Goal: Task Accomplishment & Management: Use online tool/utility

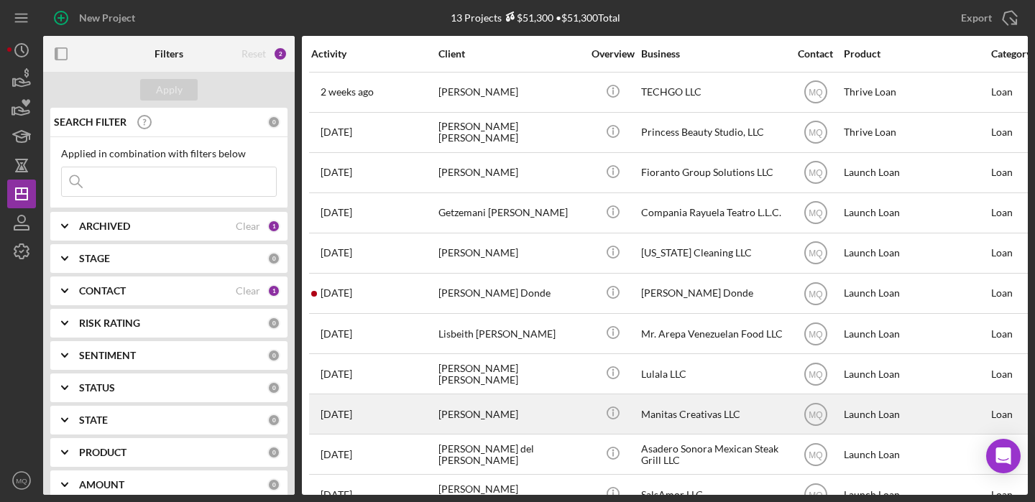
click at [533, 415] on div "[PERSON_NAME]" at bounding box center [510, 414] width 144 height 38
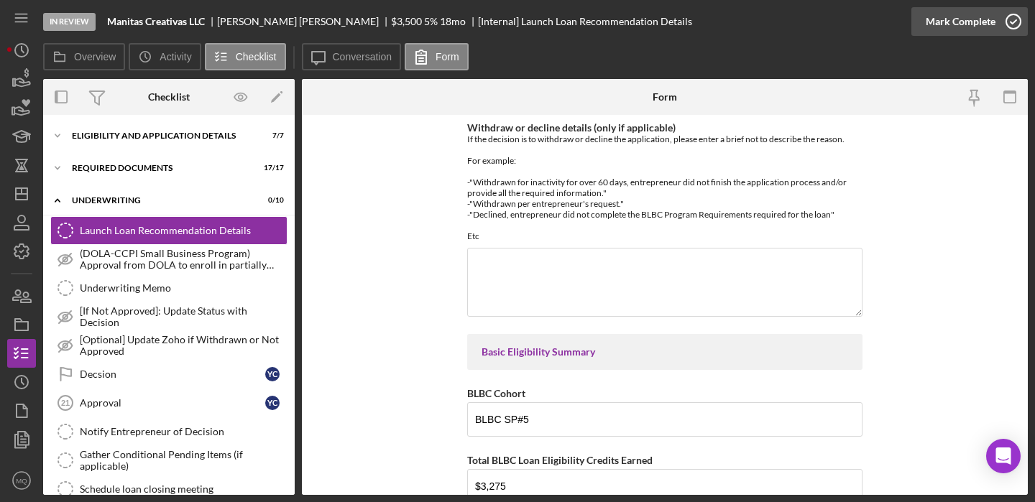
click at [1019, 23] on icon "button" at bounding box center [1013, 22] width 36 height 36
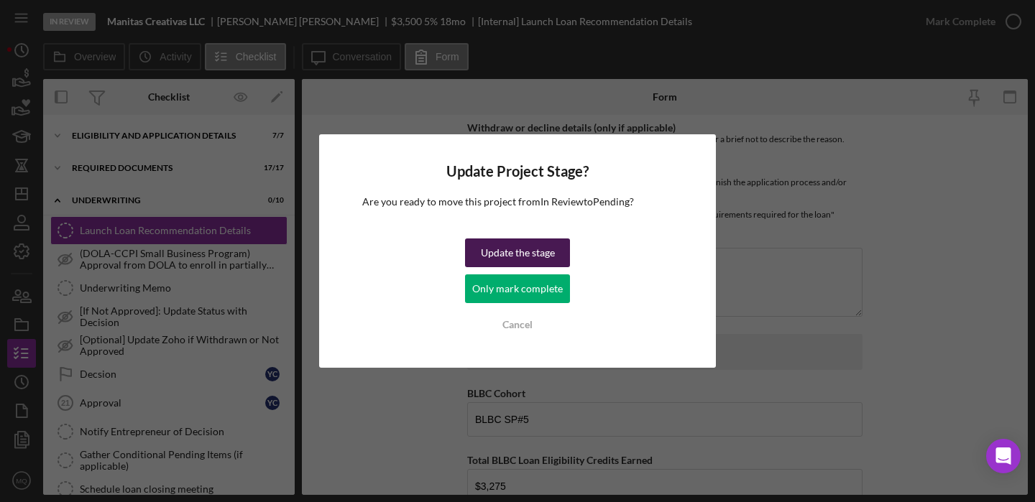
click at [531, 252] on div "Update the stage" at bounding box center [518, 253] width 74 height 29
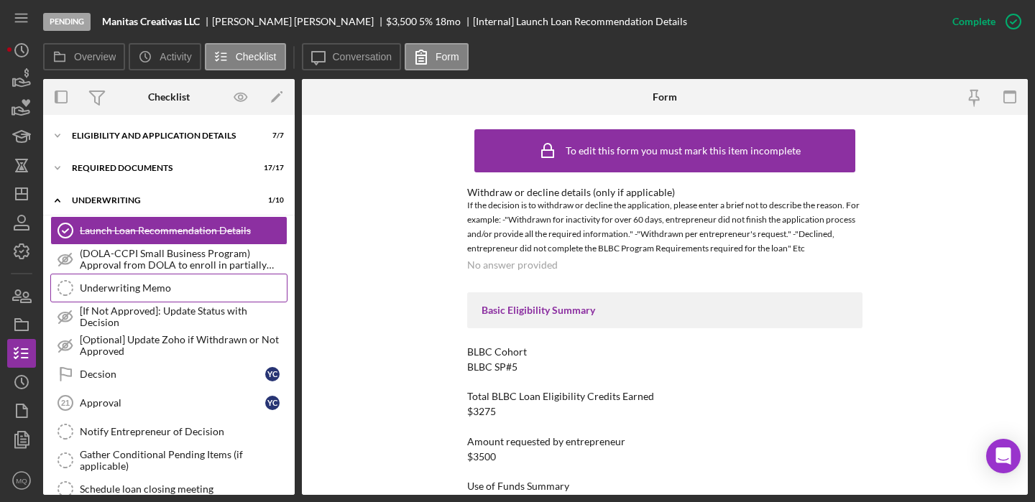
click at [165, 281] on link "Underwriting Memo Underwriting Memo" at bounding box center [168, 288] width 237 height 29
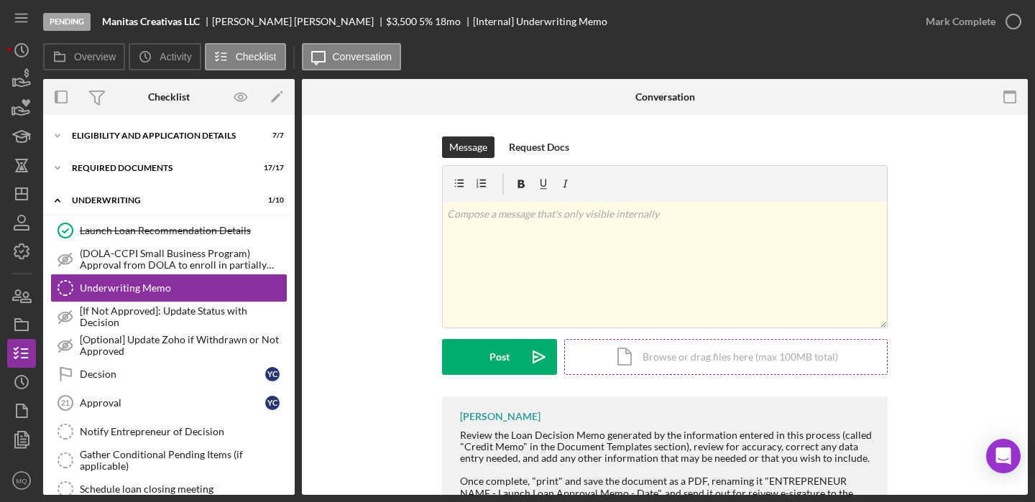
click at [765, 365] on div "Icon/Document Browse or drag files here (max 100MB total) Tap to choose files o…" at bounding box center [725, 357] width 323 height 36
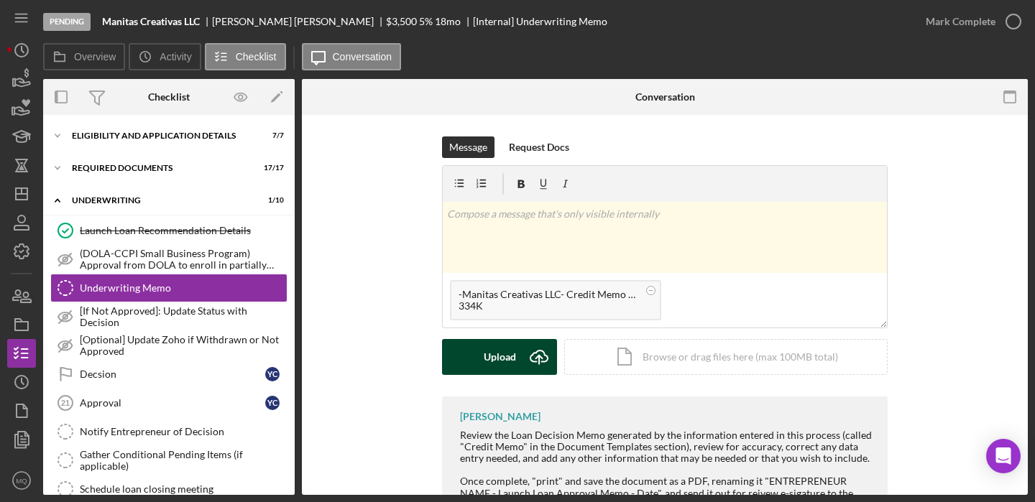
click at [501, 365] on div "Upload" at bounding box center [500, 357] width 32 height 36
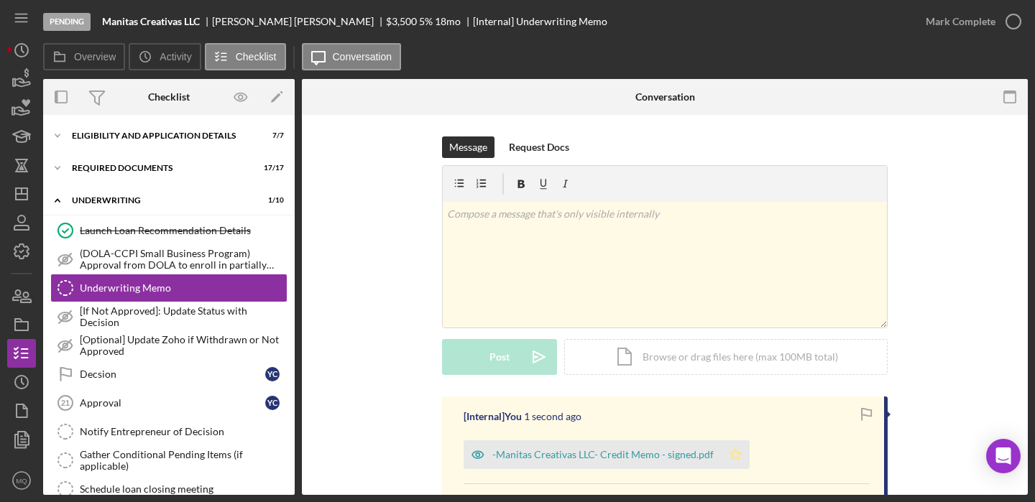
click at [726, 451] on icon "Icon/Star" at bounding box center [735, 455] width 29 height 29
click at [1018, 20] on icon "button" at bounding box center [1013, 22] width 36 height 36
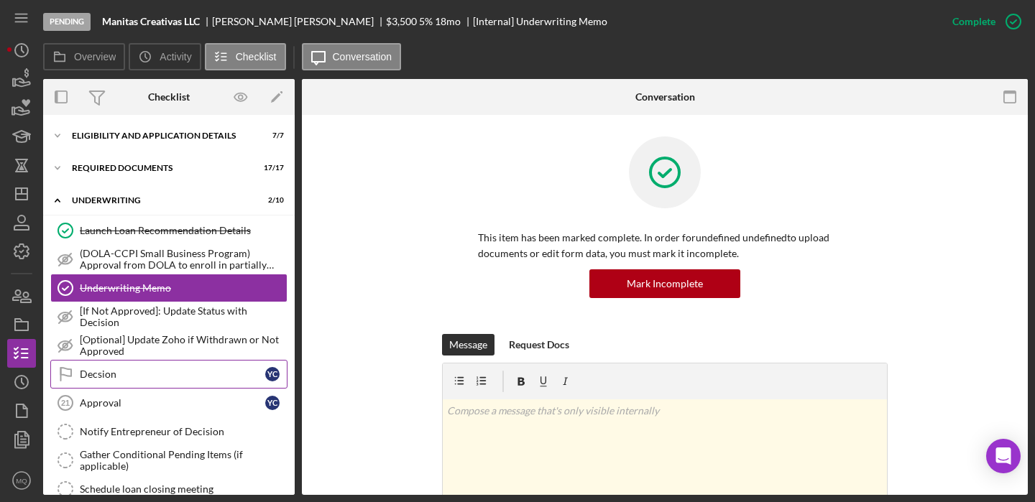
click at [212, 369] on div "Decsion" at bounding box center [172, 375] width 185 height 12
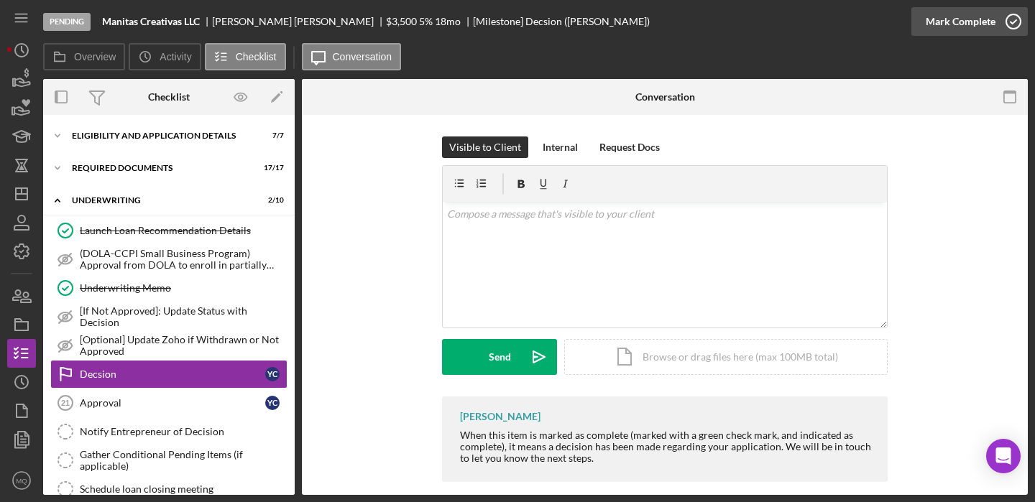
click at [1015, 19] on icon "button" at bounding box center [1013, 22] width 36 height 36
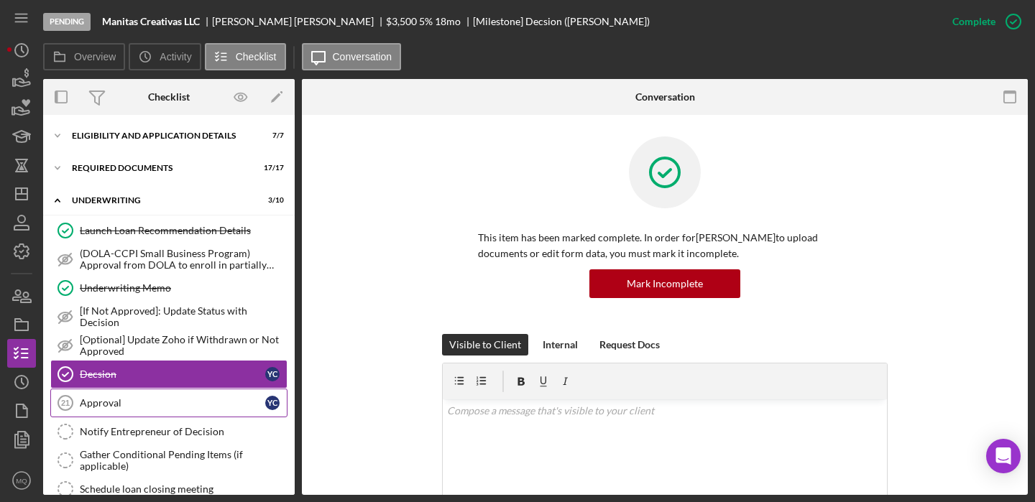
click at [246, 391] on link "Approval 21 Approval Y C" at bounding box center [168, 403] width 237 height 29
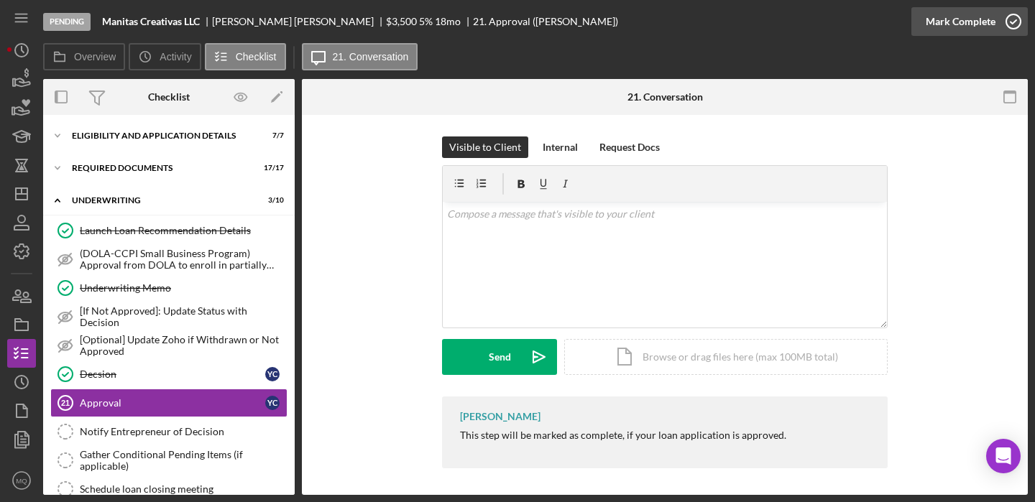
click at [1017, 25] on icon "button" at bounding box center [1013, 22] width 36 height 36
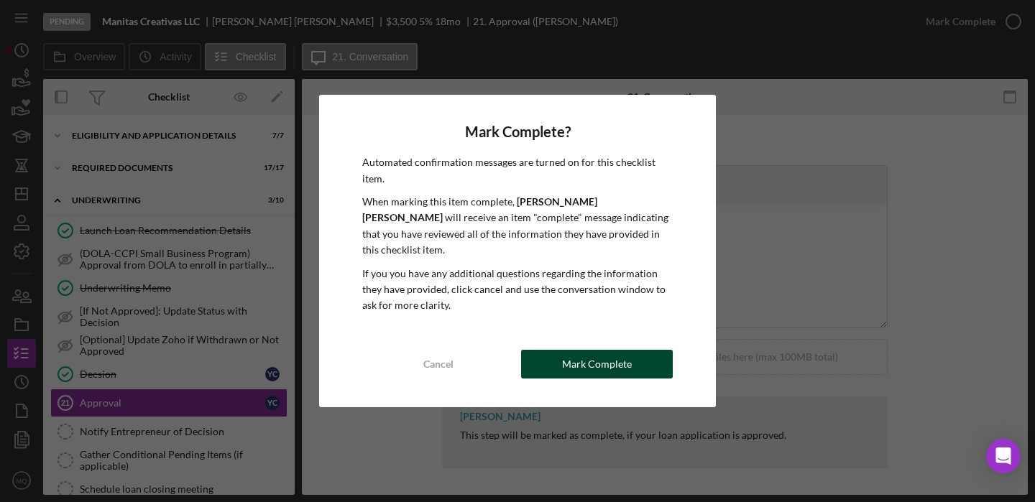
click at [640, 351] on button "Mark Complete" at bounding box center [597, 364] width 152 height 29
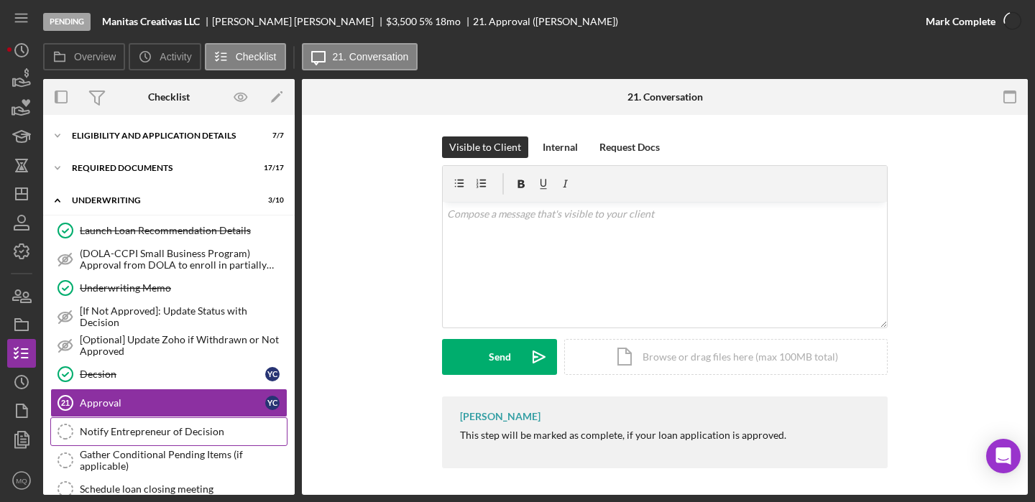
click at [180, 434] on div "Notify Entrepreneur of Decision" at bounding box center [183, 432] width 207 height 12
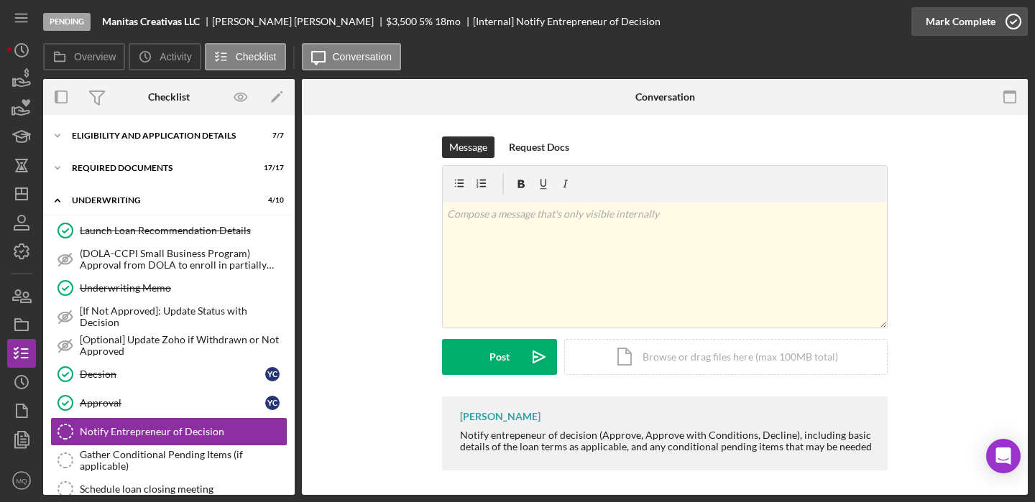
click at [1016, 19] on icon "button" at bounding box center [1013, 22] width 36 height 36
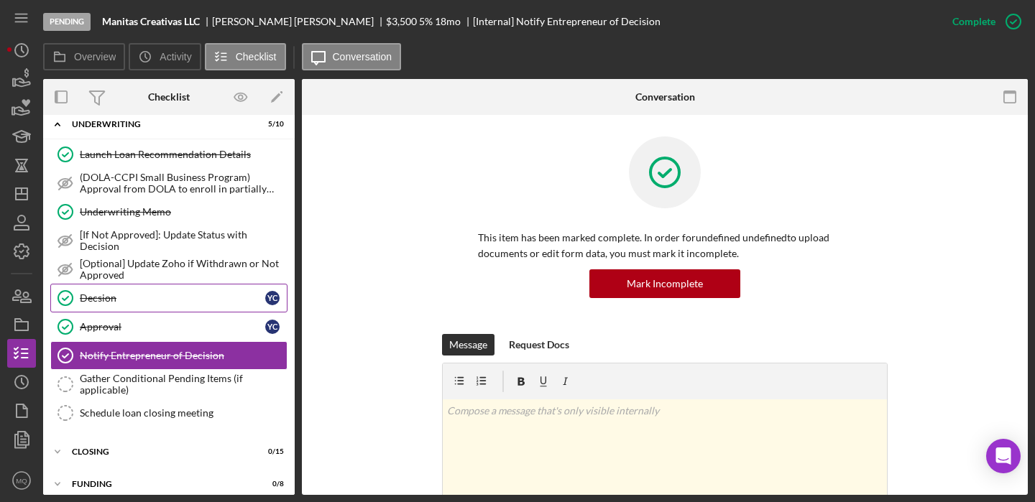
scroll to position [120, 0]
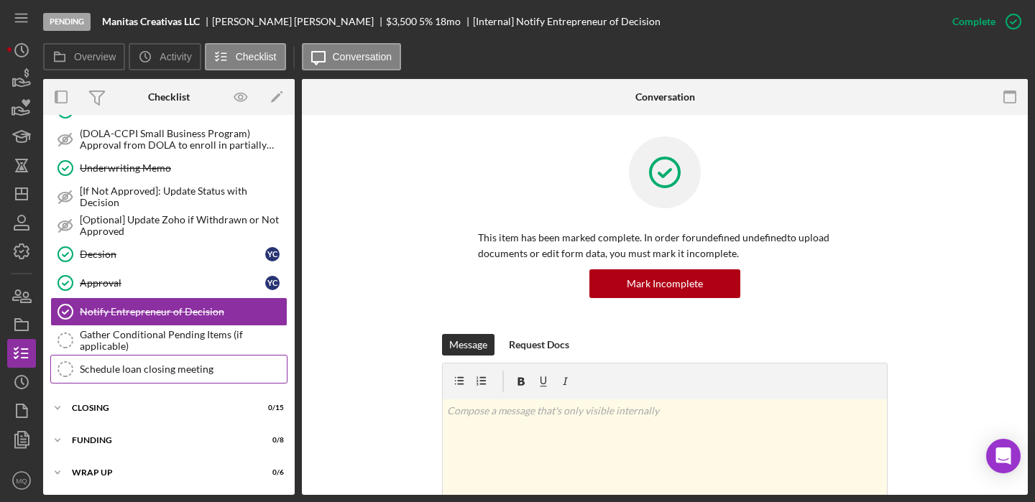
click at [208, 375] on link "Schedule loan closing meeting Schedule loan closing meeting" at bounding box center [168, 369] width 237 height 29
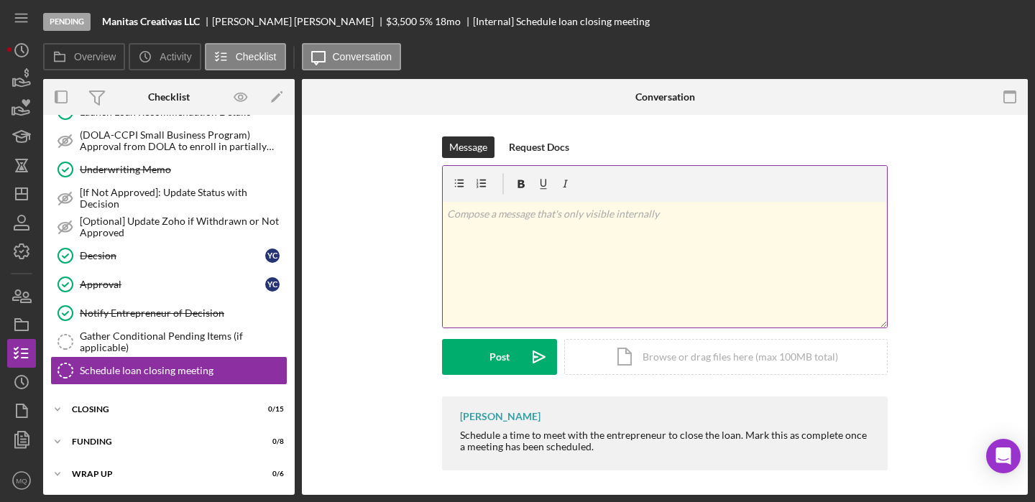
scroll to position [120, 0]
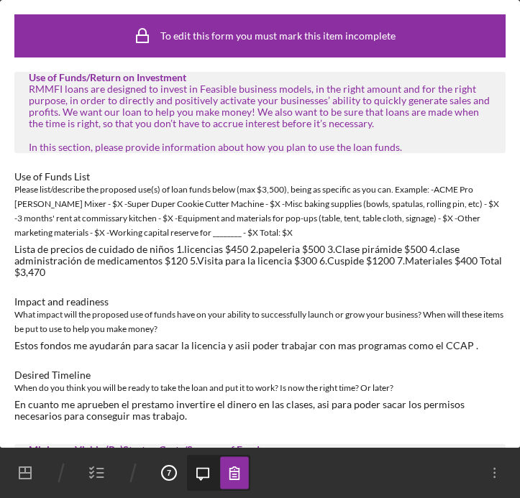
scroll to position [995, 0]
